Goal: Book appointment/travel/reservation

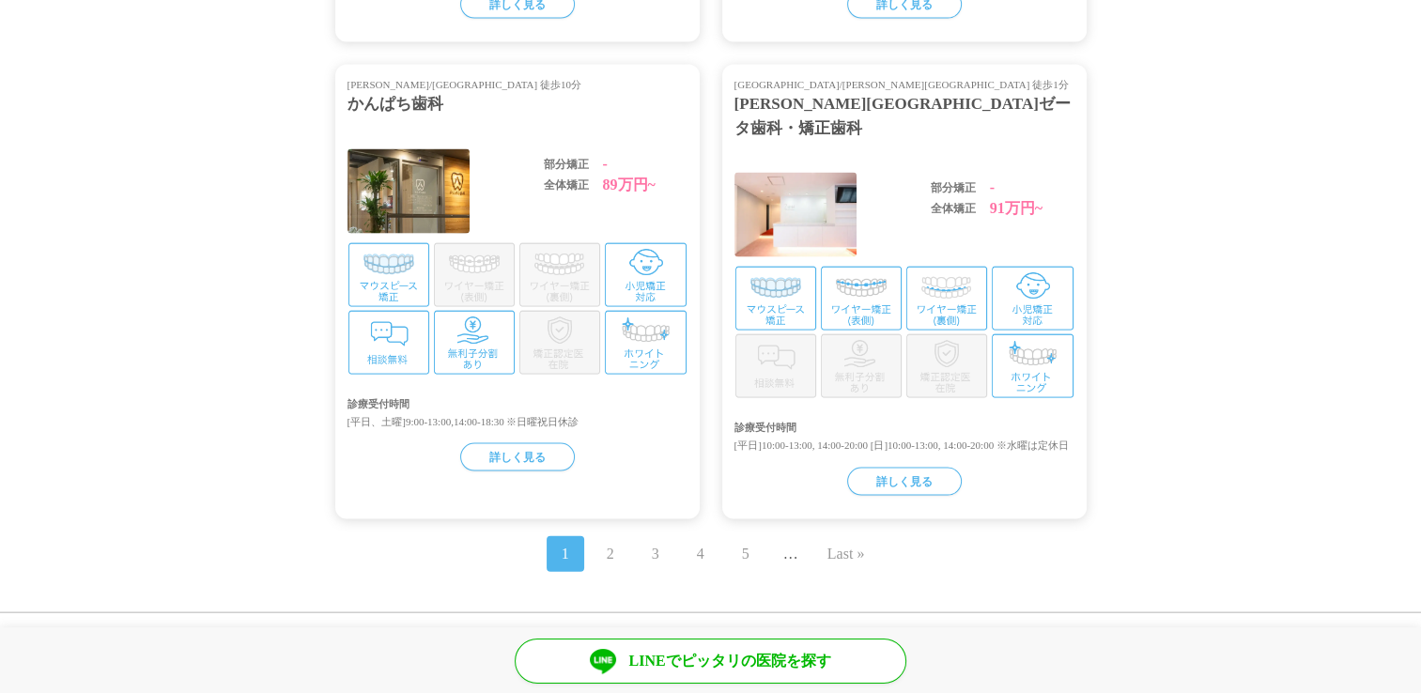
scroll to position [4024, 0]
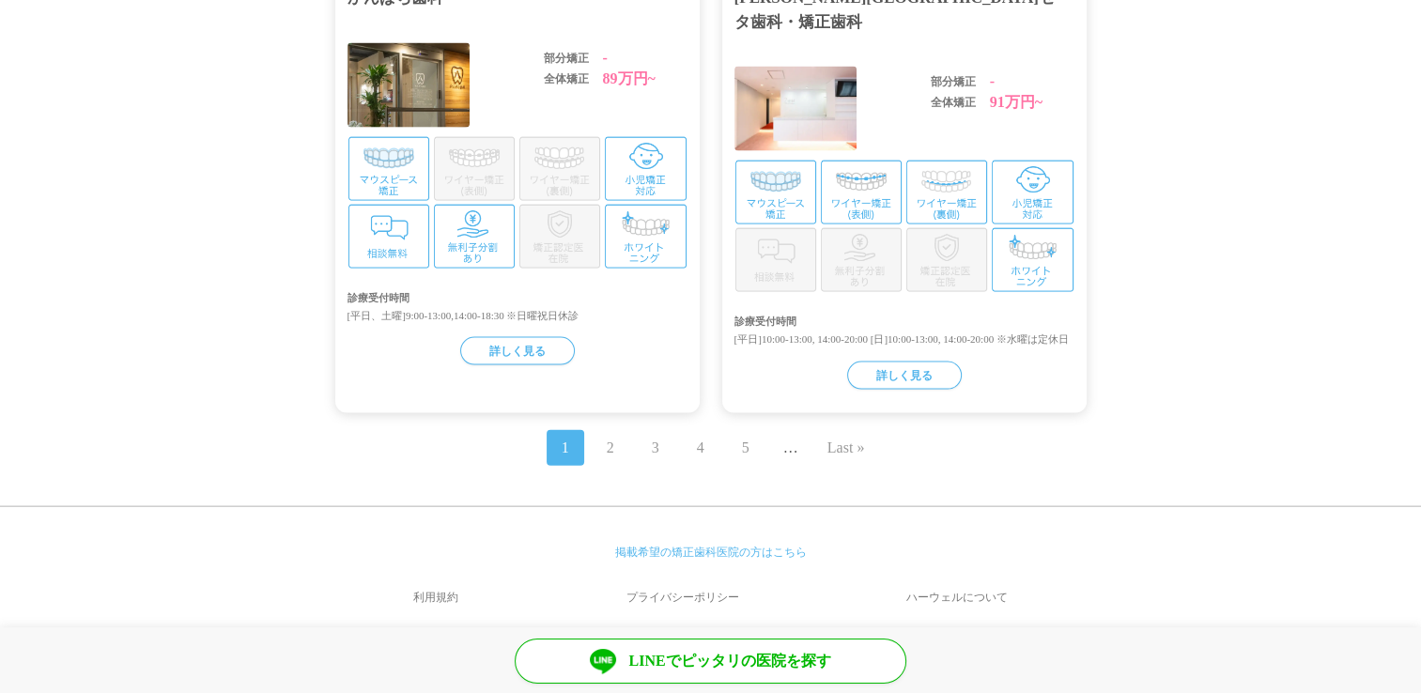
click at [934, 579] on link "ハーウェルについて" at bounding box center [958, 597] width 258 height 45
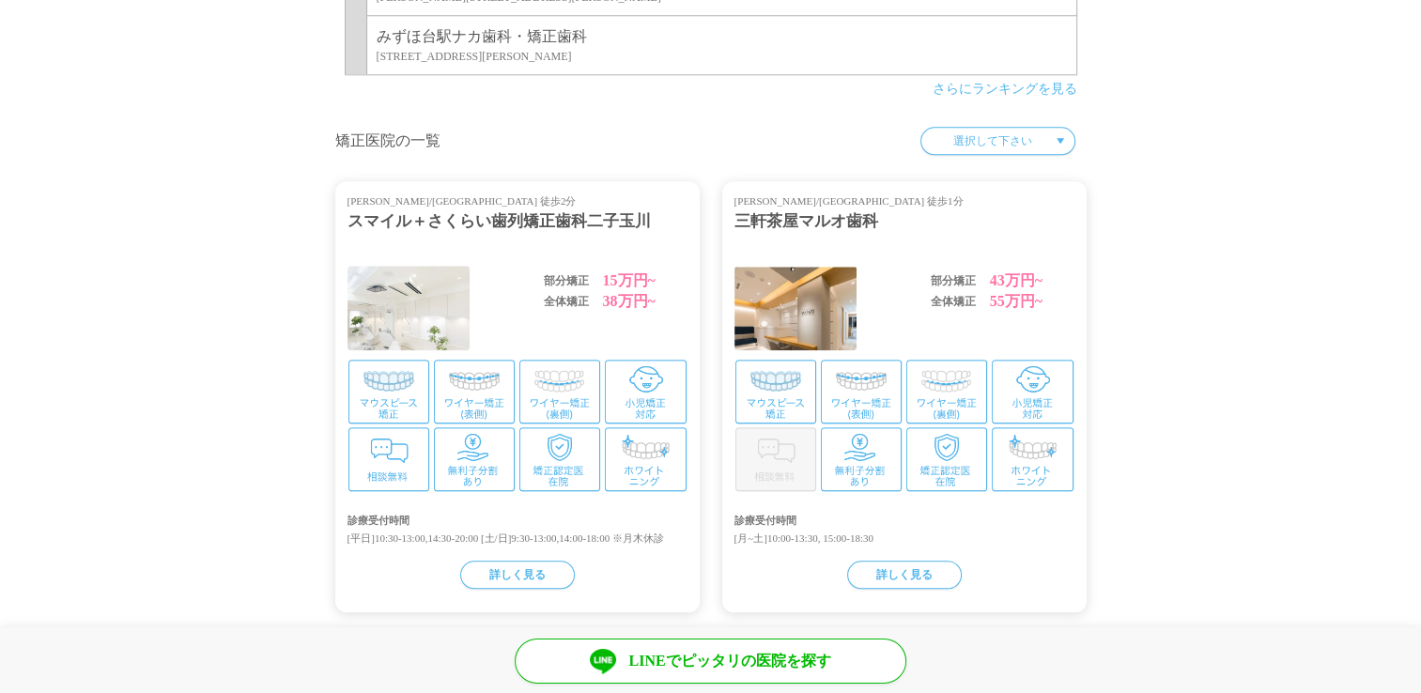
scroll to position [1965, 0]
click at [573, 393] on img at bounding box center [559, 391] width 81 height 64
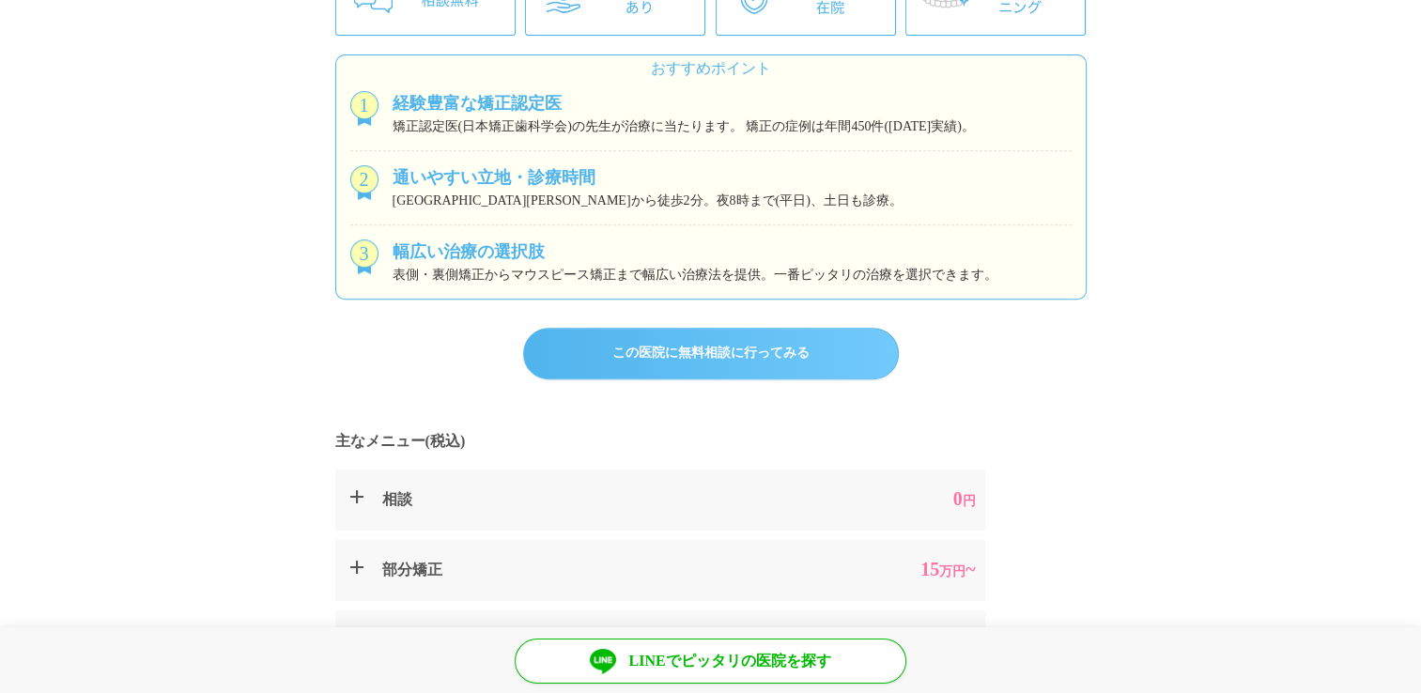
scroll to position [646, 0]
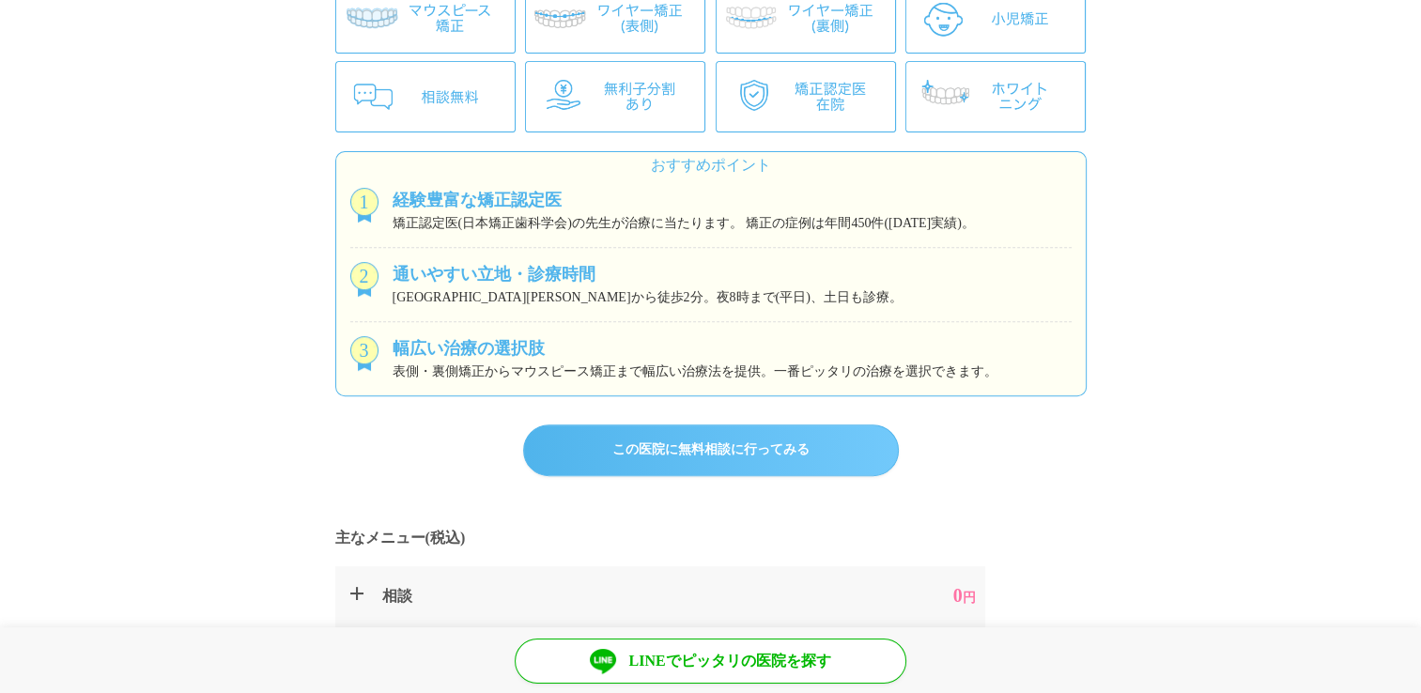
click at [693, 430] on link "この医院に無料相談に行ってみる" at bounding box center [711, 451] width 376 height 52
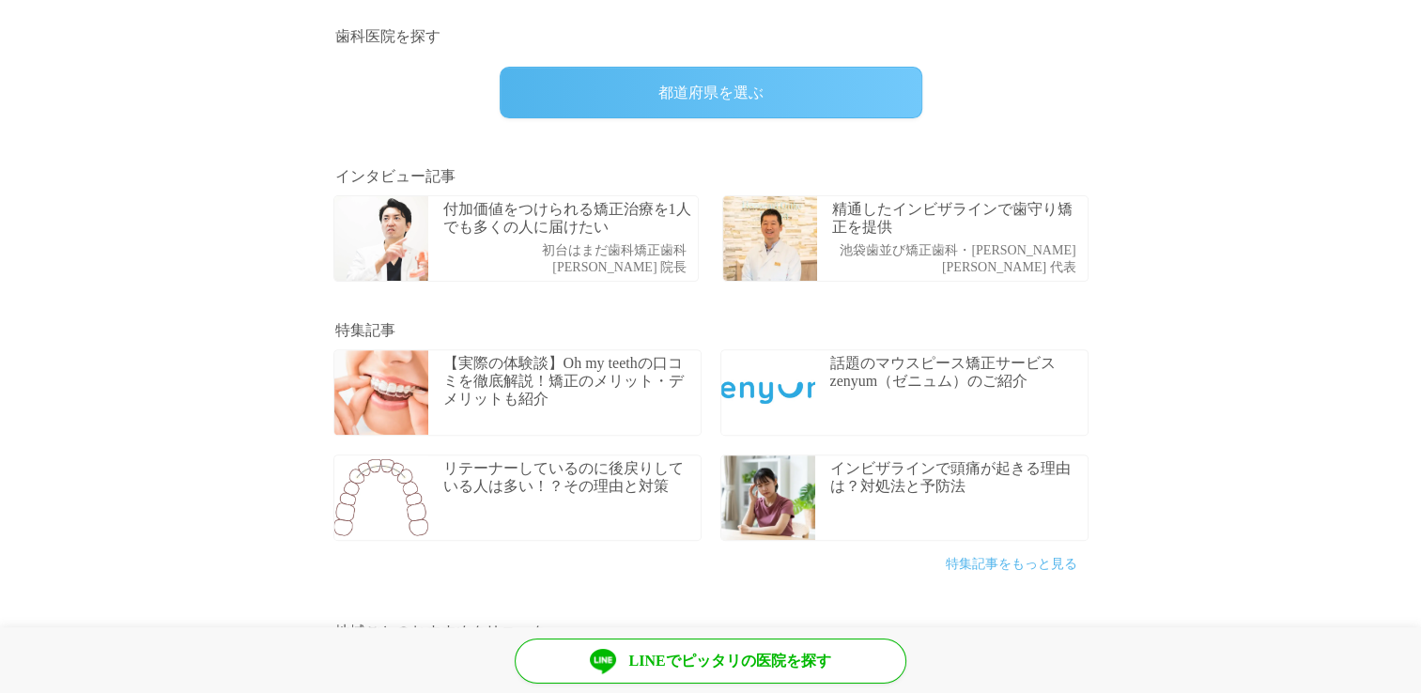
scroll to position [577, 0]
